Goal: Task Accomplishment & Management: Use online tool/utility

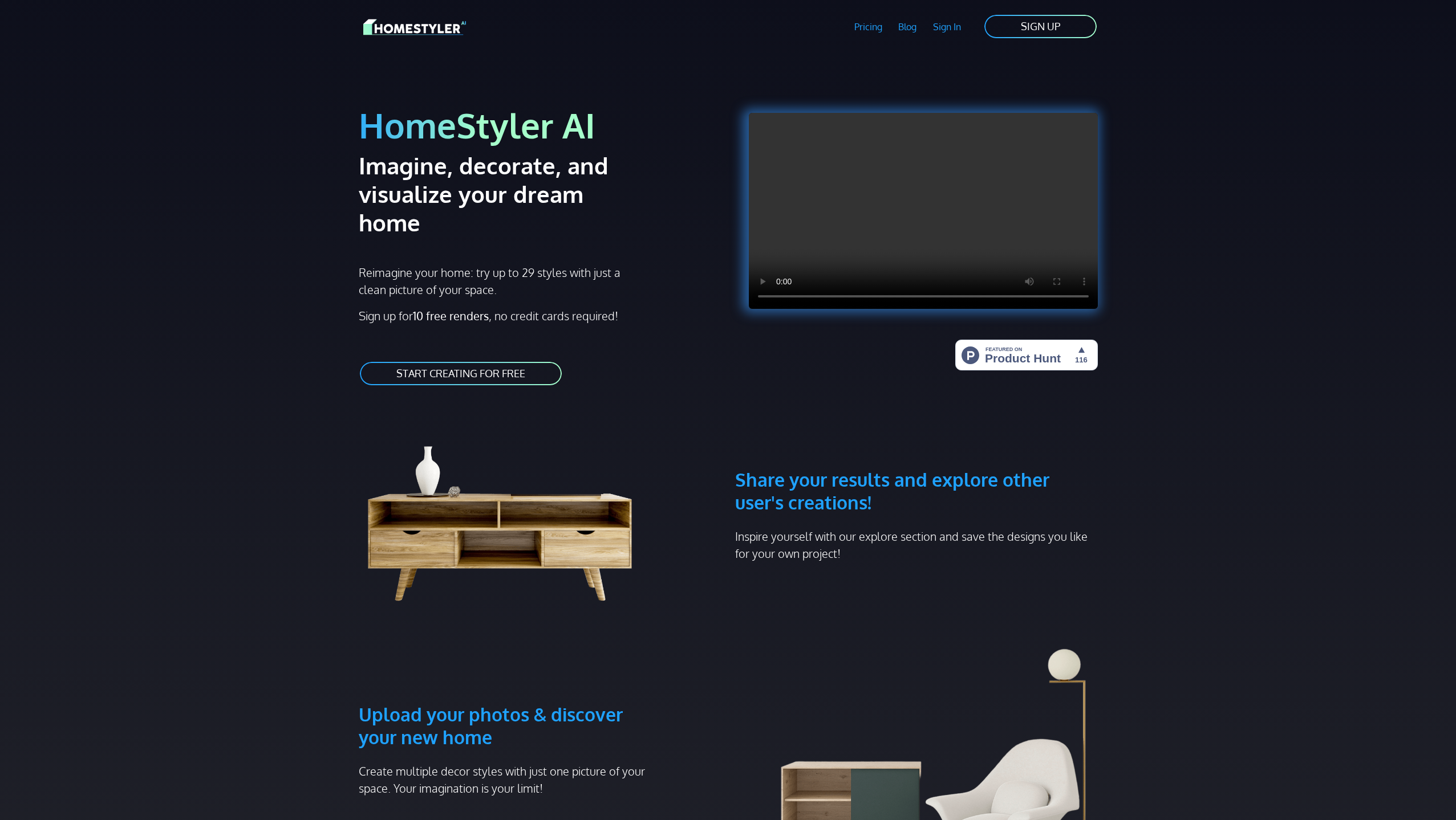
click at [950, 26] on link "Sign In" at bounding box center [947, 27] width 44 height 26
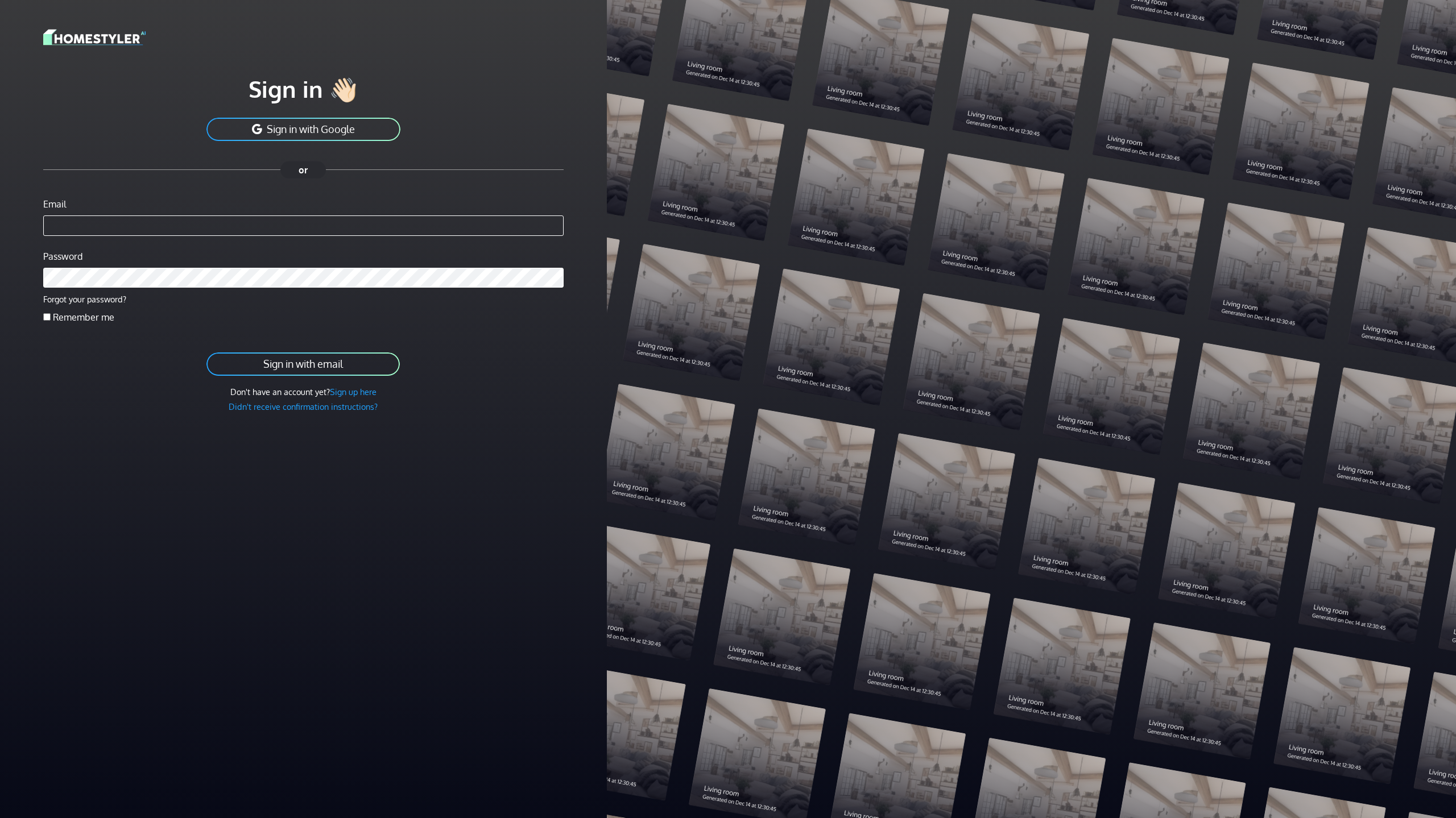
click at [266, 224] on input "Email" at bounding box center [303, 225] width 520 height 20
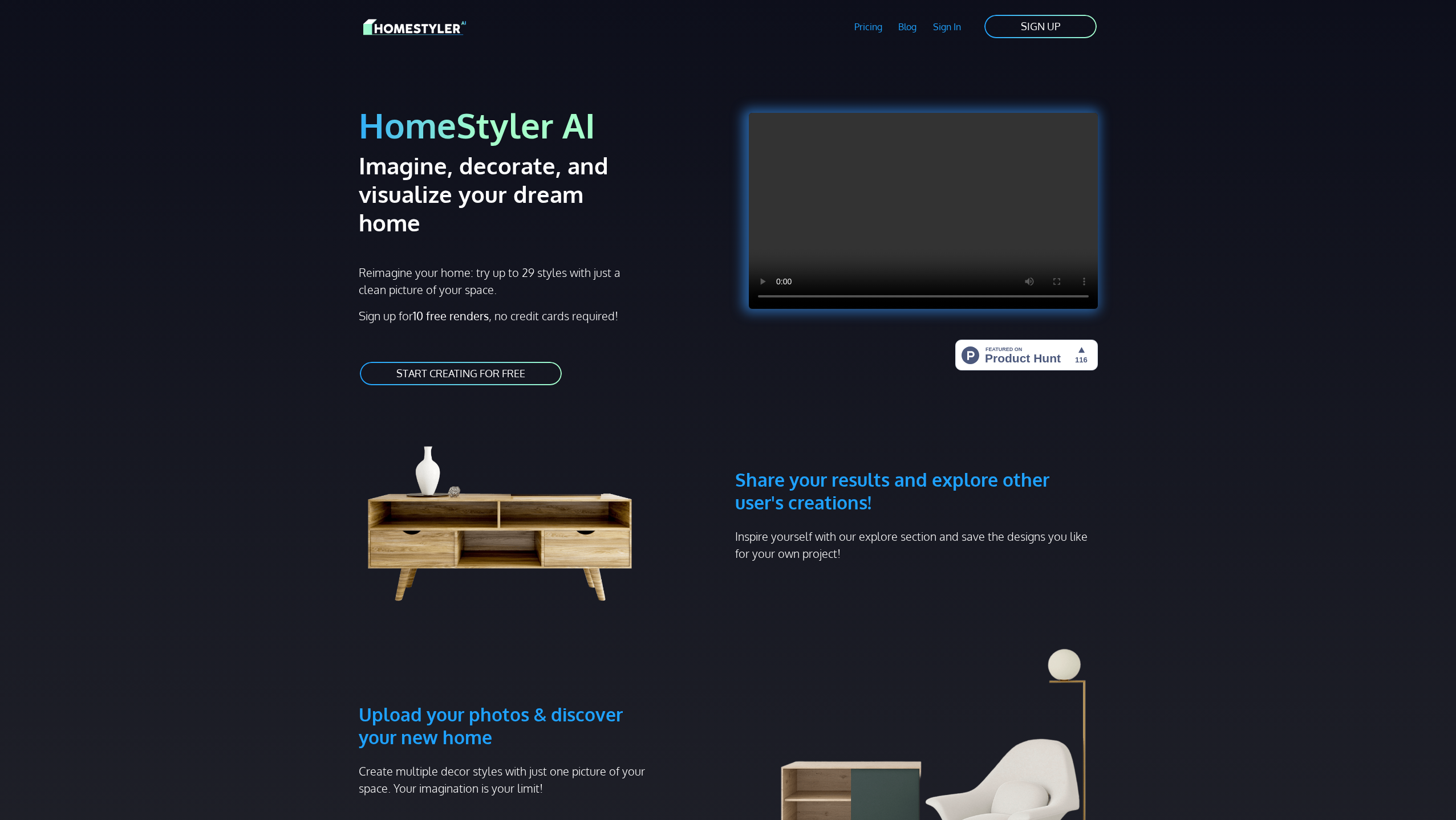
click at [1055, 25] on link "SIGN UP" at bounding box center [1040, 26] width 115 height 26
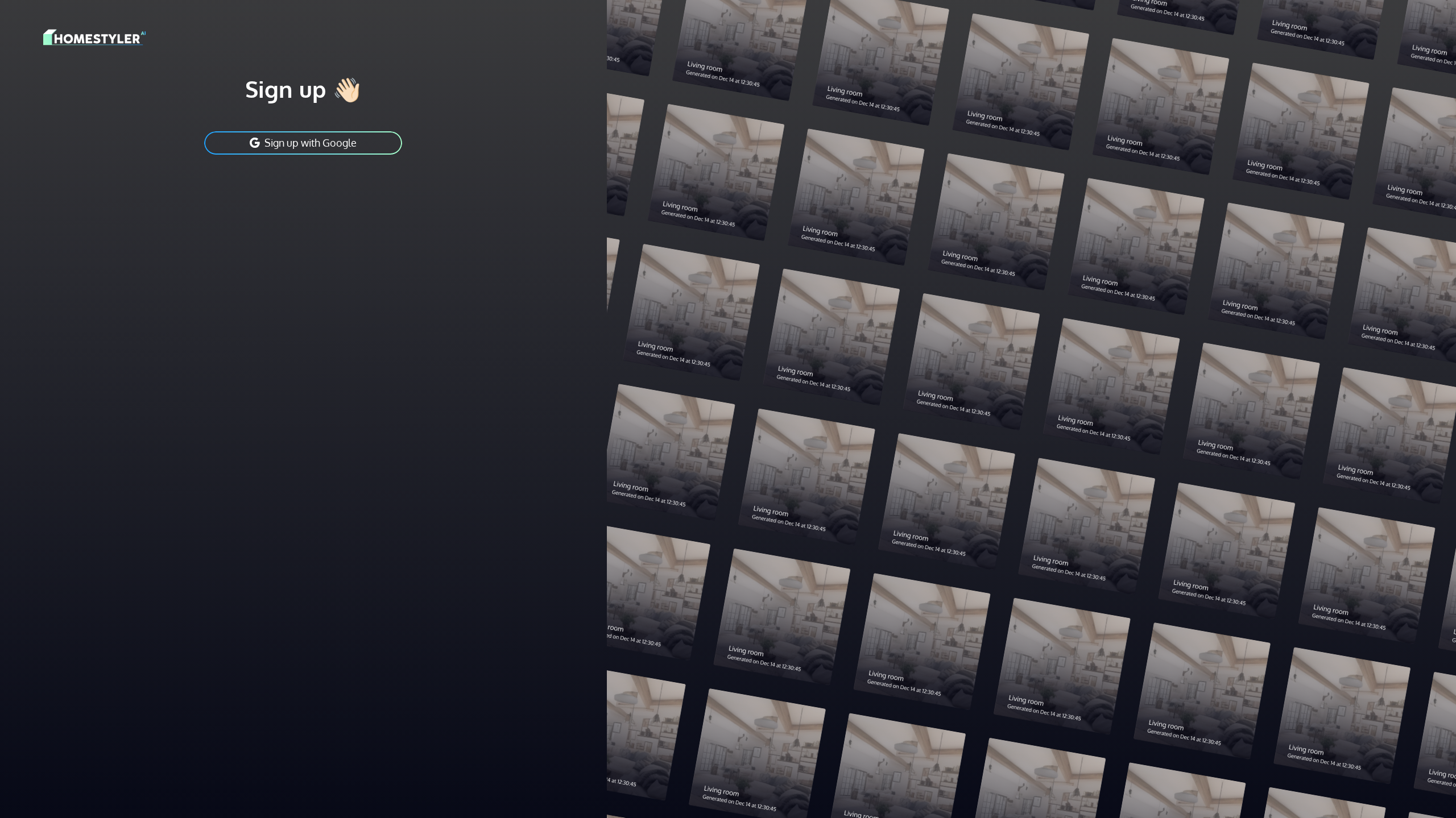
click at [329, 136] on button "Sign up with Google" at bounding box center [302, 143] width 200 height 26
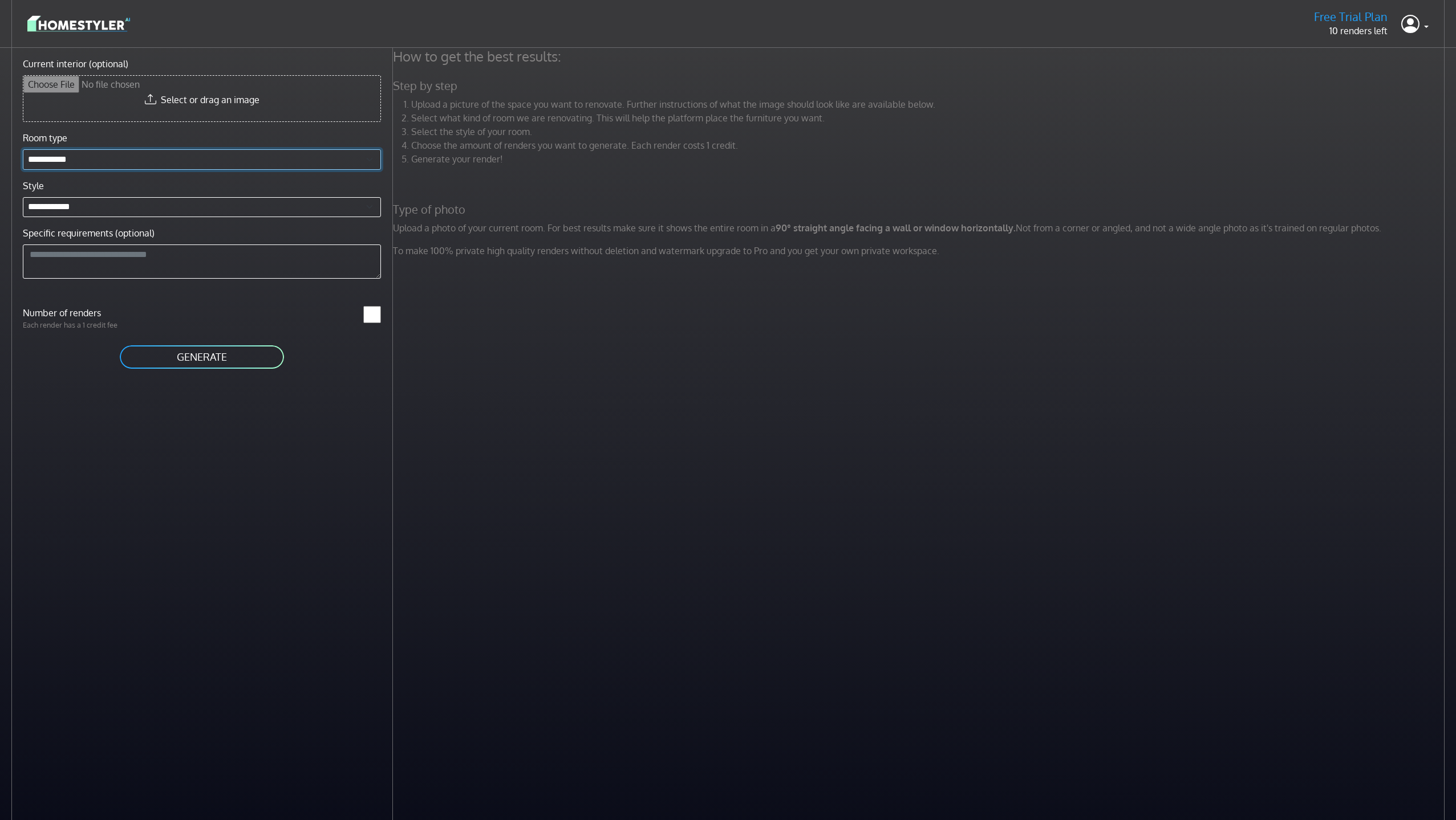
click at [133, 159] on select "**********" at bounding box center [201, 159] width 358 height 21
click at [1420, 23] on link at bounding box center [1414, 24] width 27 height 27
click at [197, 361] on button "GENERATE" at bounding box center [202, 357] width 167 height 26
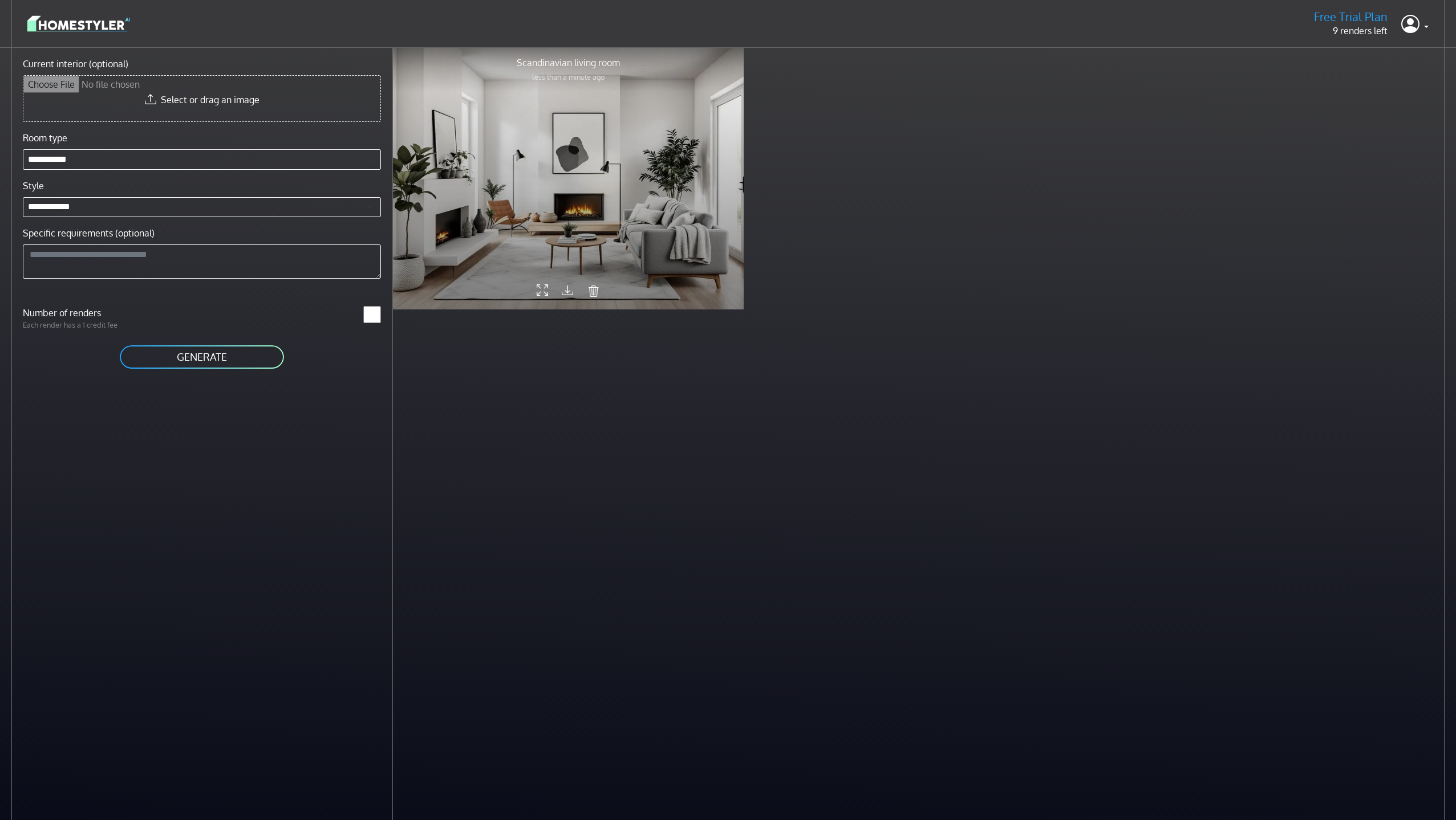
click at [541, 290] on icon at bounding box center [542, 291] width 11 height 19
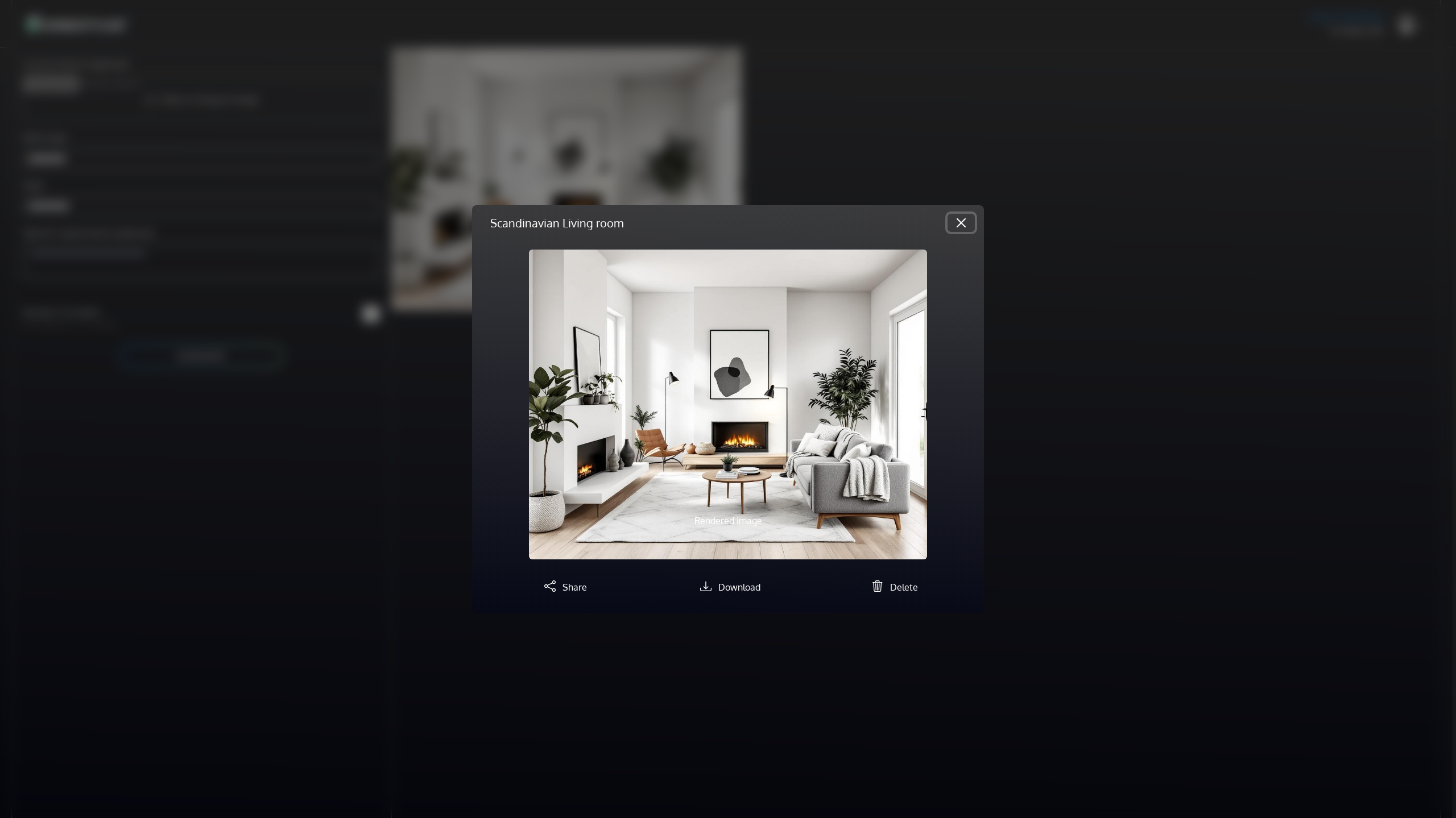
click at [961, 217] on button "Close" at bounding box center [961, 223] width 27 height 18
